Goal: Find specific page/section: Find specific page/section

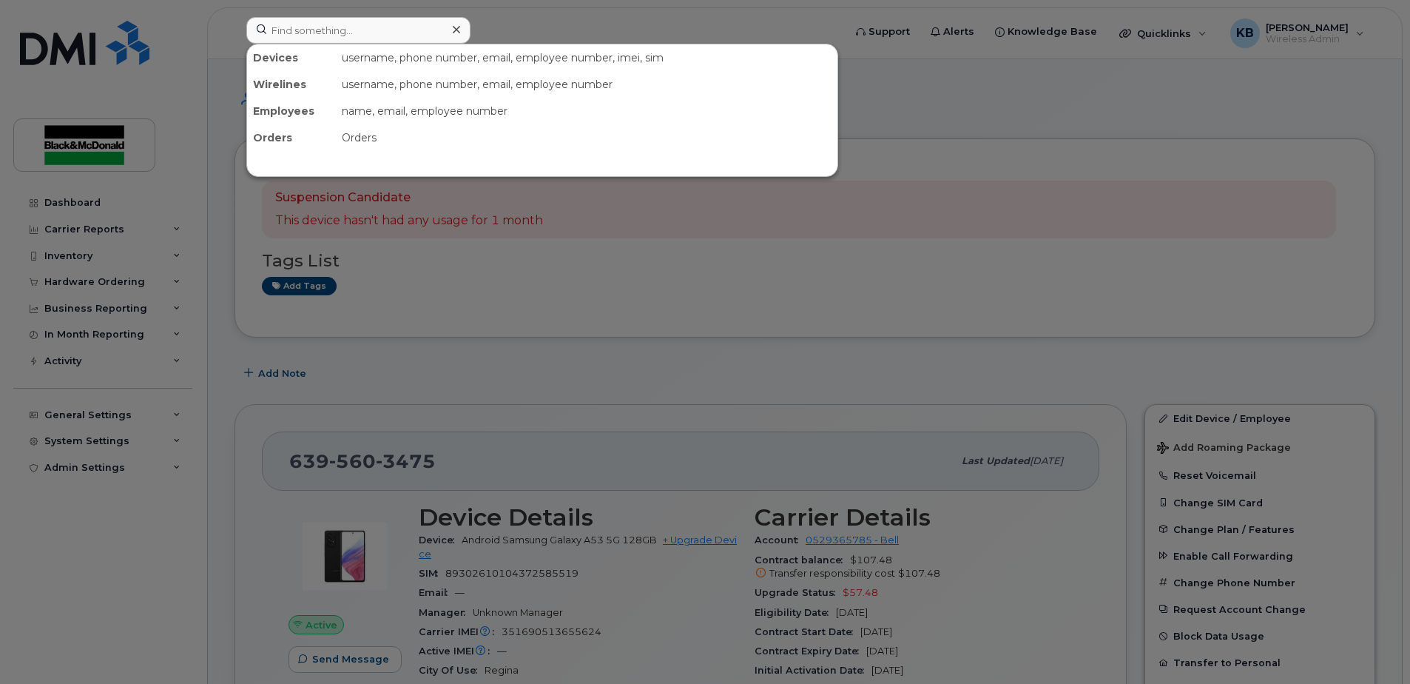
click at [344, 36] on input at bounding box center [358, 30] width 224 height 27
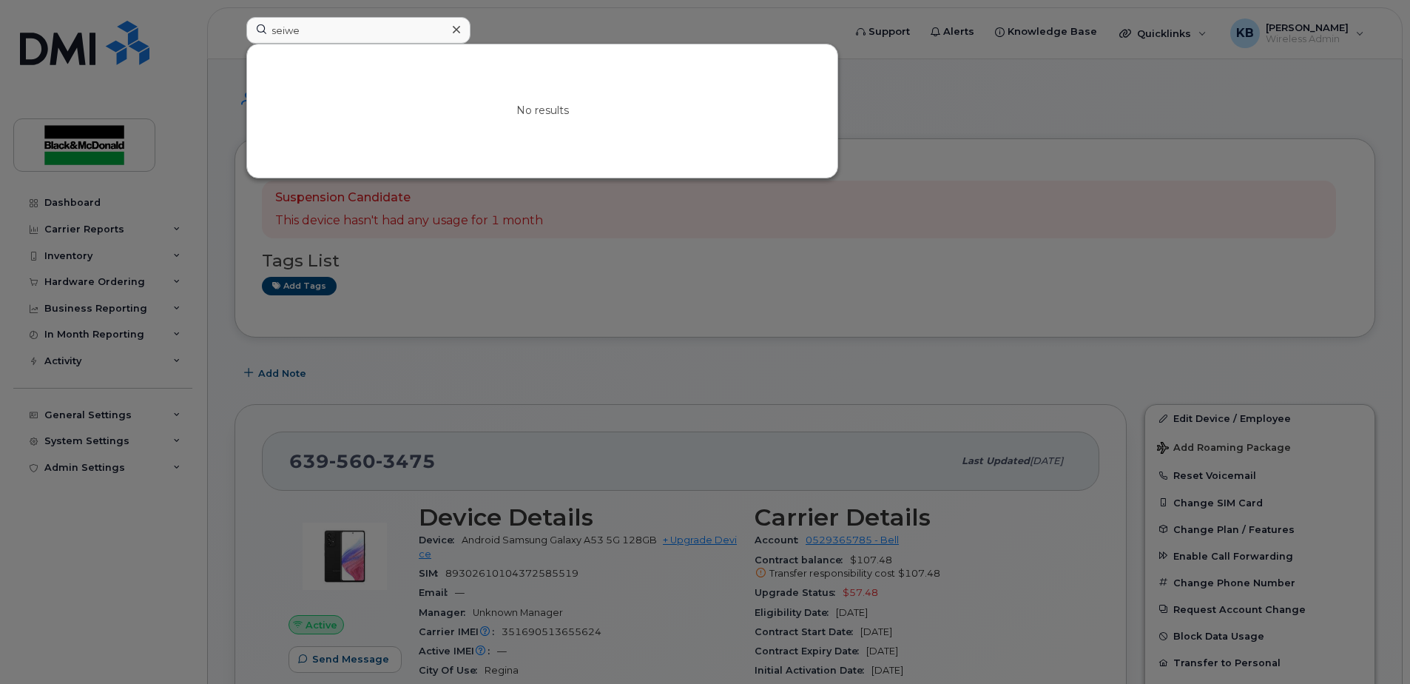
drag, startPoint x: 332, startPoint y: 28, endPoint x: 216, endPoint y: 26, distance: 116.2
click at [235, 26] on div "seiwe No results" at bounding box center [540, 33] width 611 height 33
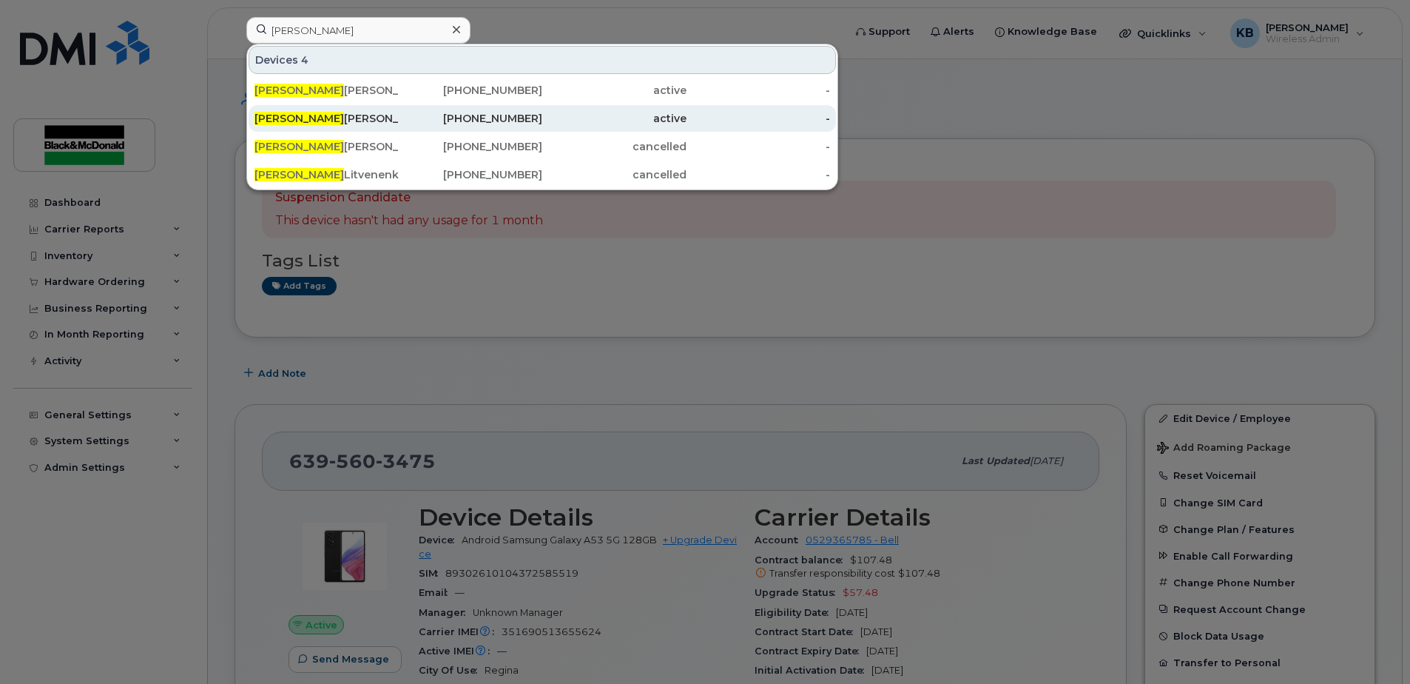
type input "[PERSON_NAME]"
click at [335, 127] on div "[PERSON_NAME]" at bounding box center [326, 118] width 144 height 27
